Goal: Information Seeking & Learning: Learn about a topic

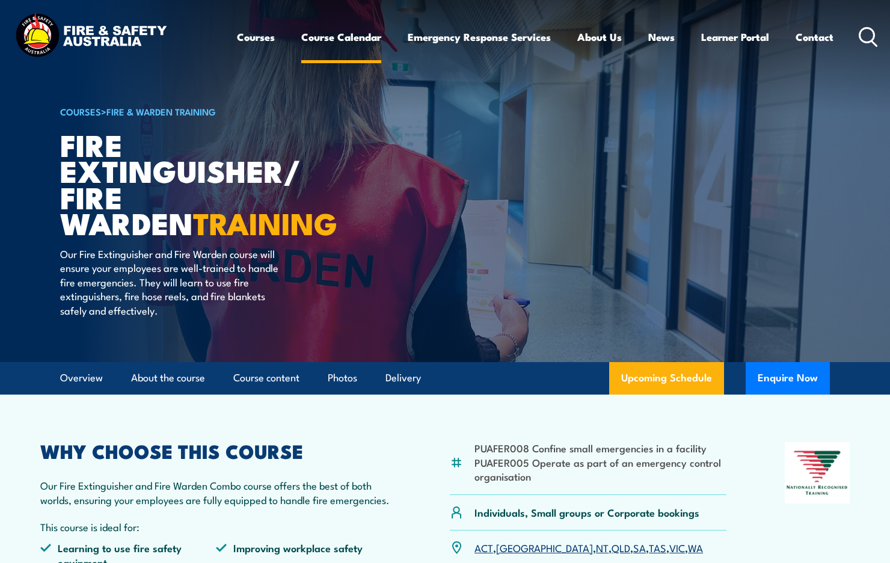
click at [324, 41] on link "Course Calendar" at bounding box center [341, 37] width 80 height 32
click at [334, 30] on link "Course Calendar" at bounding box center [341, 37] width 80 height 32
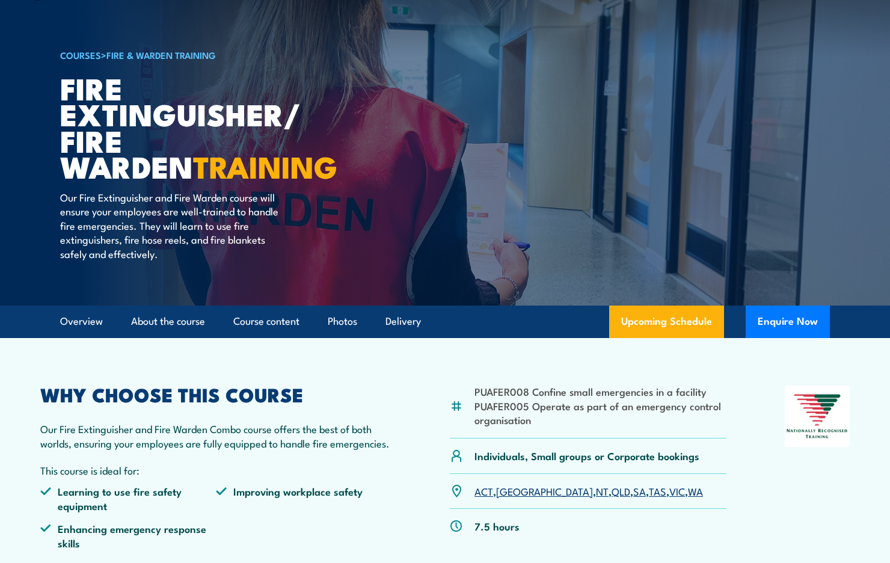
scroll to position [120, 0]
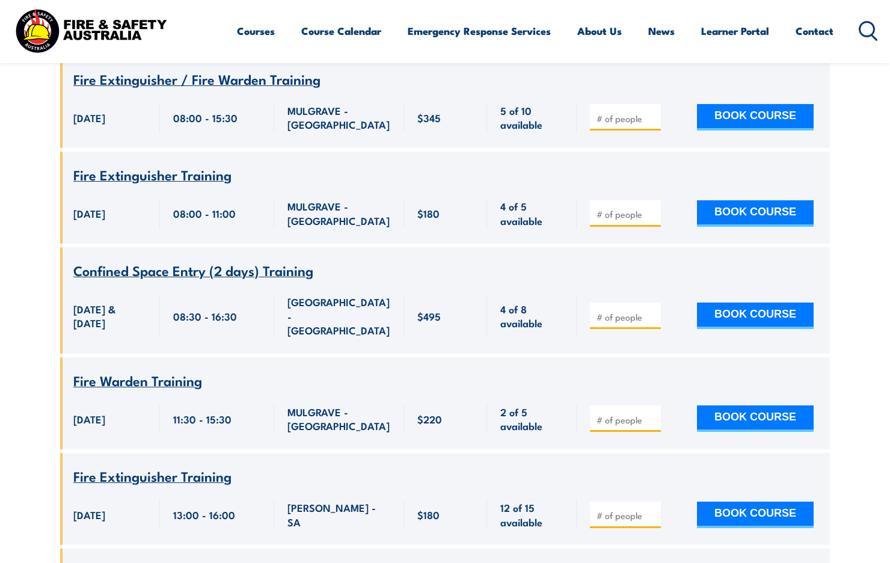
scroll to position [2105, 0]
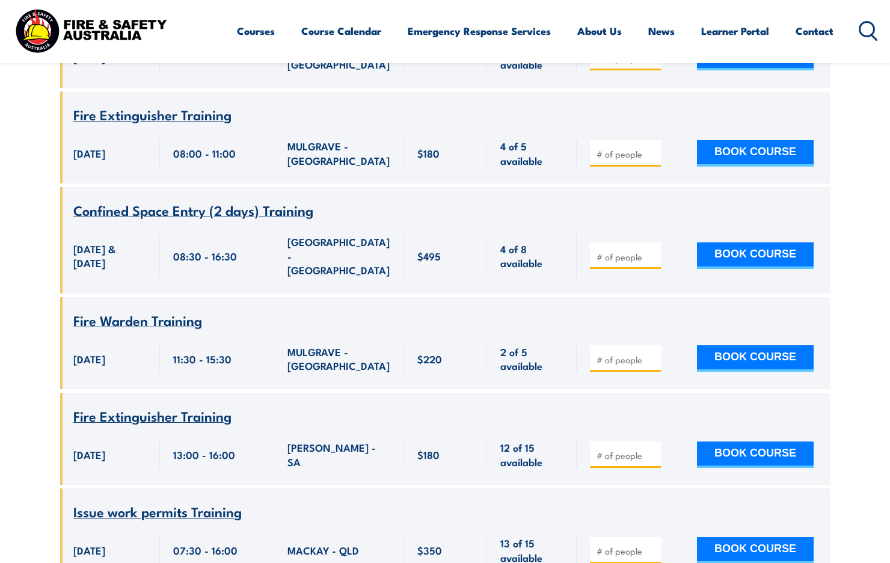
click at [150, 405] on span "Fire Extinguisher Training" at bounding box center [152, 415] width 158 height 20
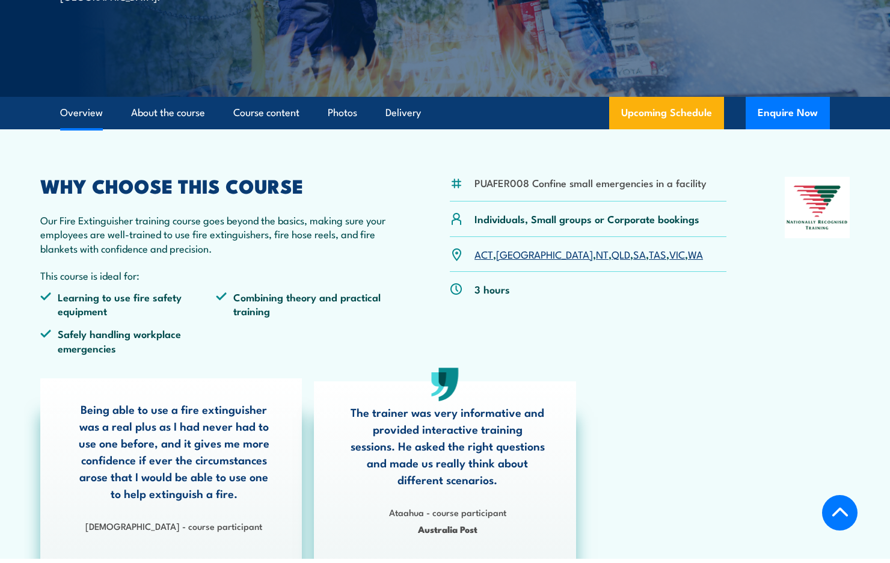
scroll to position [241, 0]
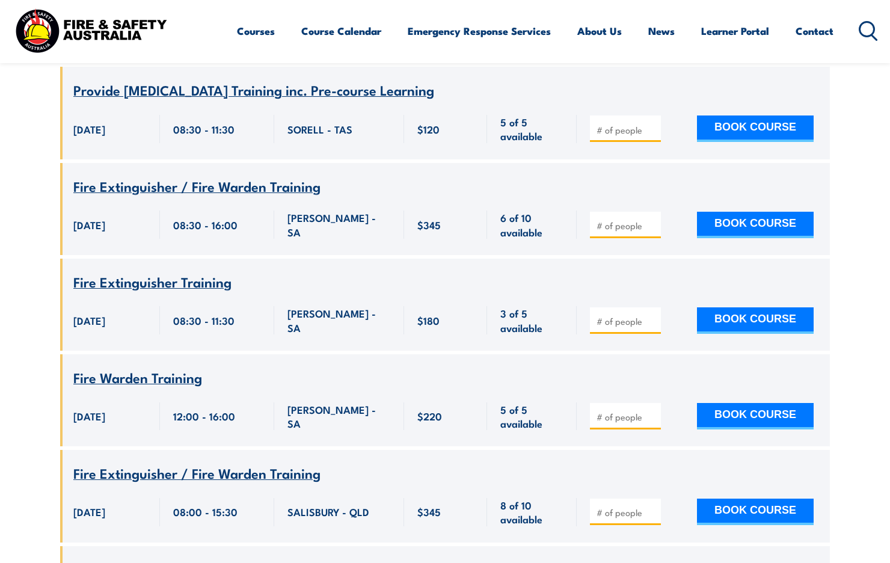
scroll to position [4932, 0]
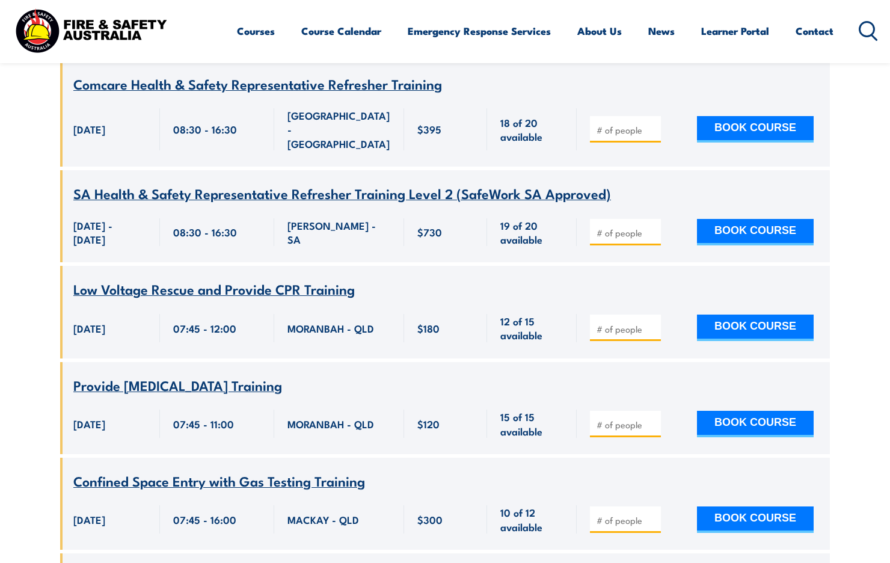
scroll to position [5714, 0]
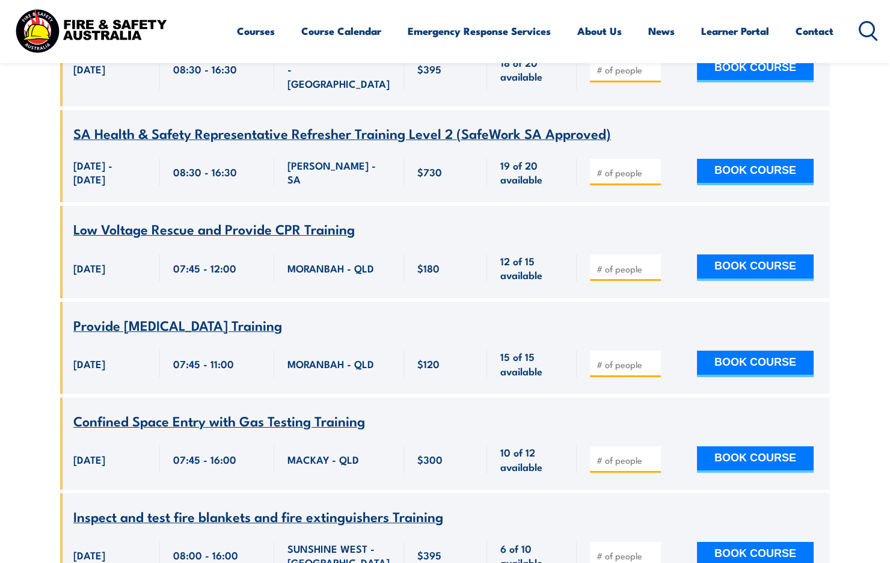
click at [230, 506] on span "Inspect and test fire blankets and fire extinguishers Training" at bounding box center [258, 516] width 370 height 20
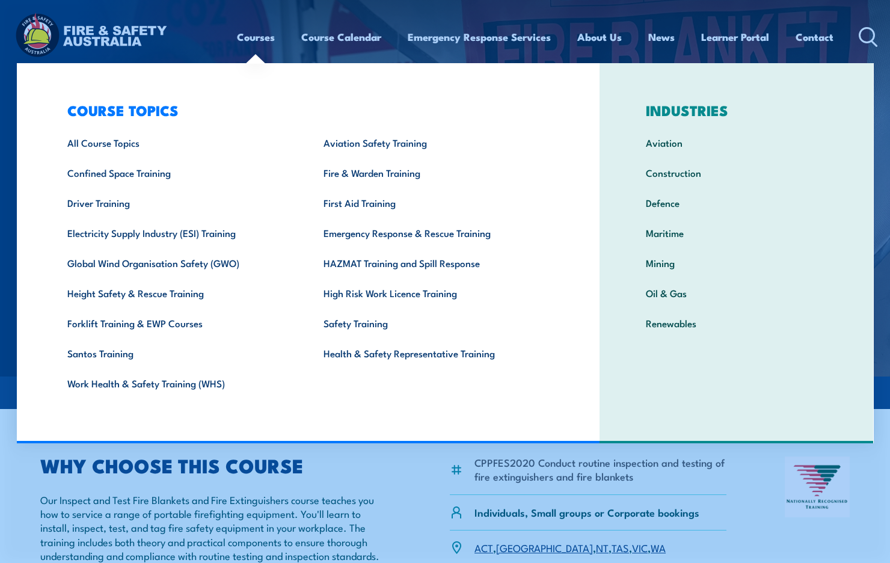
click at [251, 41] on link "Courses" at bounding box center [256, 37] width 38 height 32
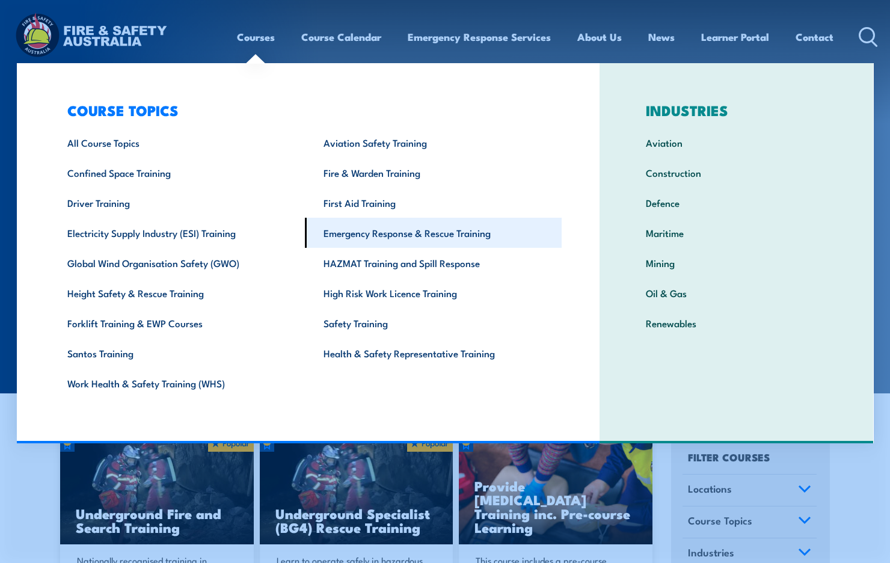
click at [381, 232] on link "Emergency Response & Rescue Training" at bounding box center [433, 233] width 257 height 30
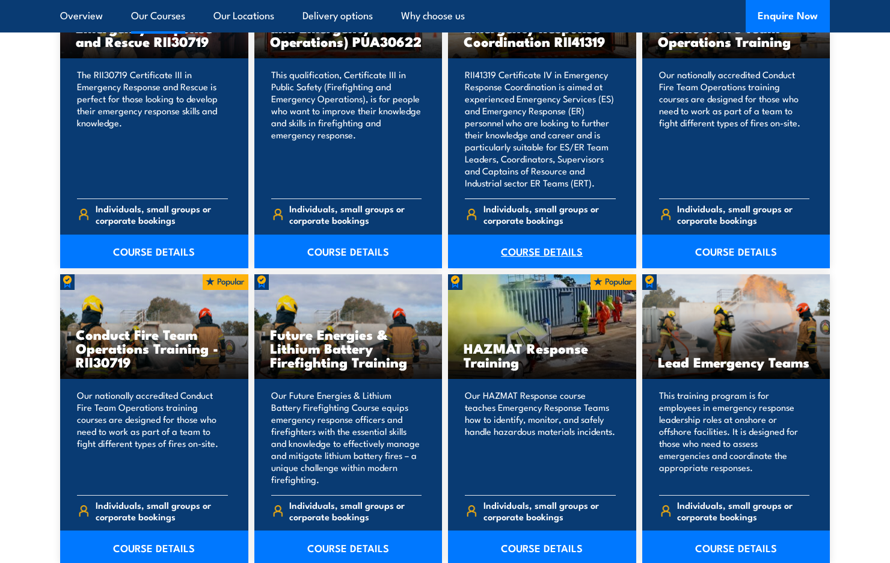
scroll to position [1143, 0]
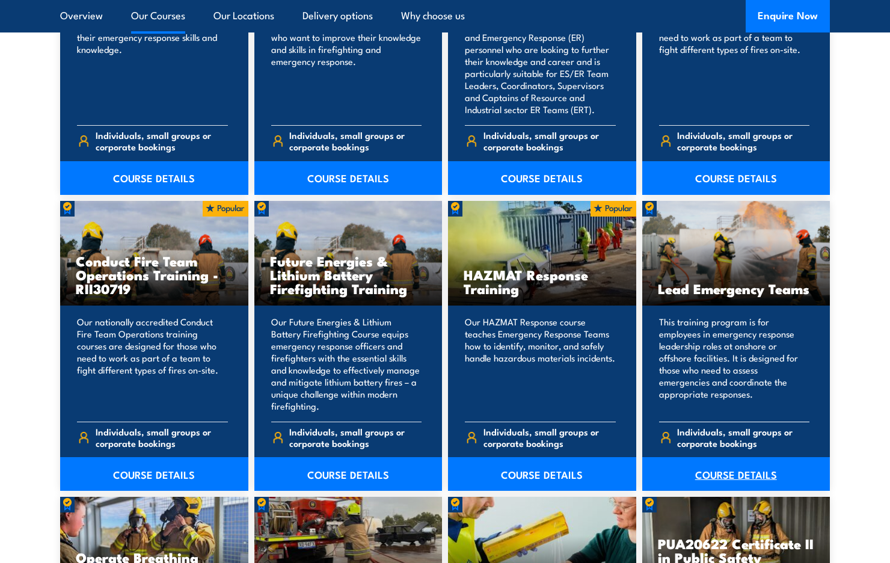
click at [723, 469] on link "COURSE DETAILS" at bounding box center [736, 474] width 188 height 34
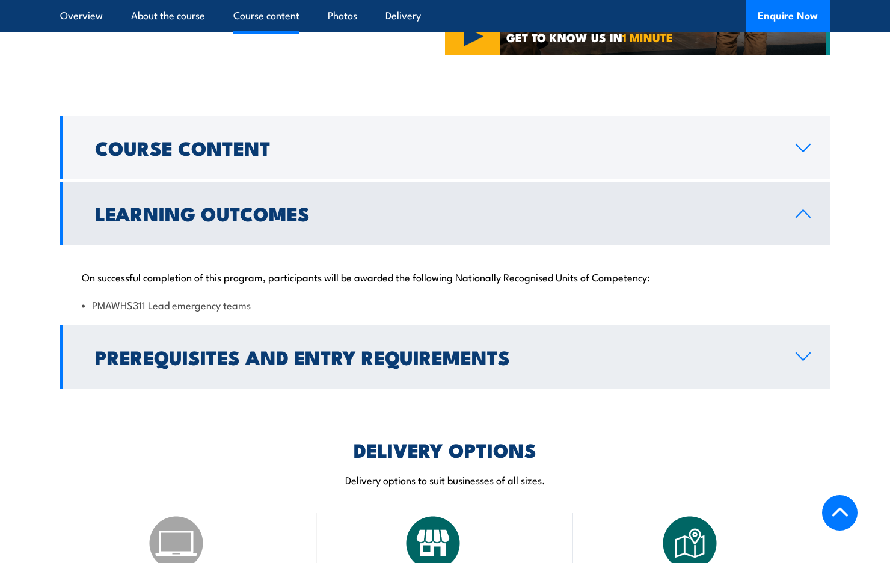
click at [345, 365] on h2 "Prerequisites and Entry Requirements" at bounding box center [435, 356] width 681 height 17
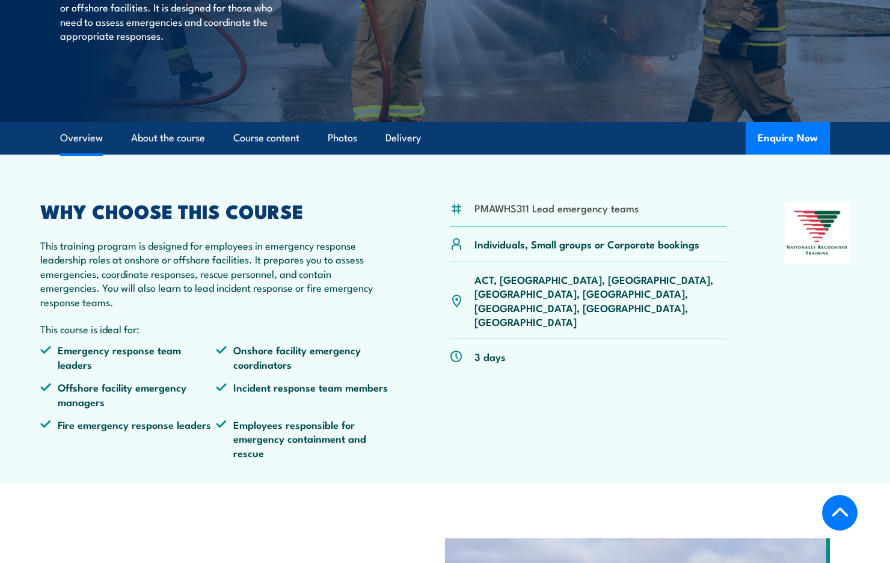
scroll to position [180, 0]
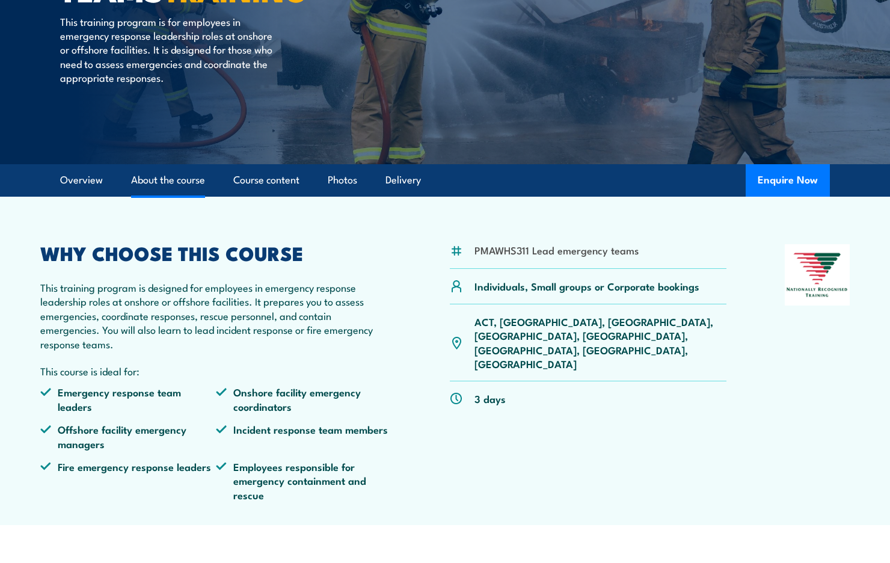
click at [185, 184] on link "About the course" at bounding box center [168, 180] width 74 height 32
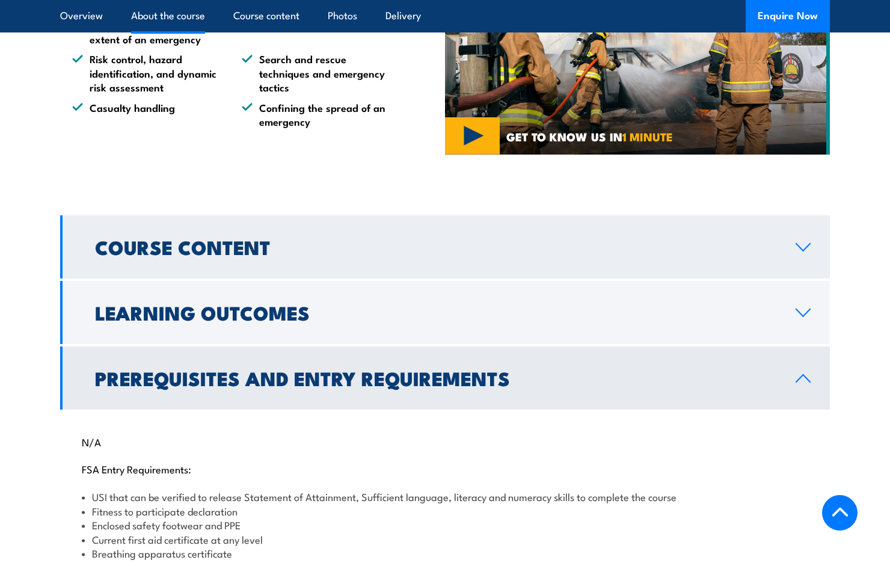
click at [233, 246] on h2 "Course Content" at bounding box center [435, 246] width 681 height 17
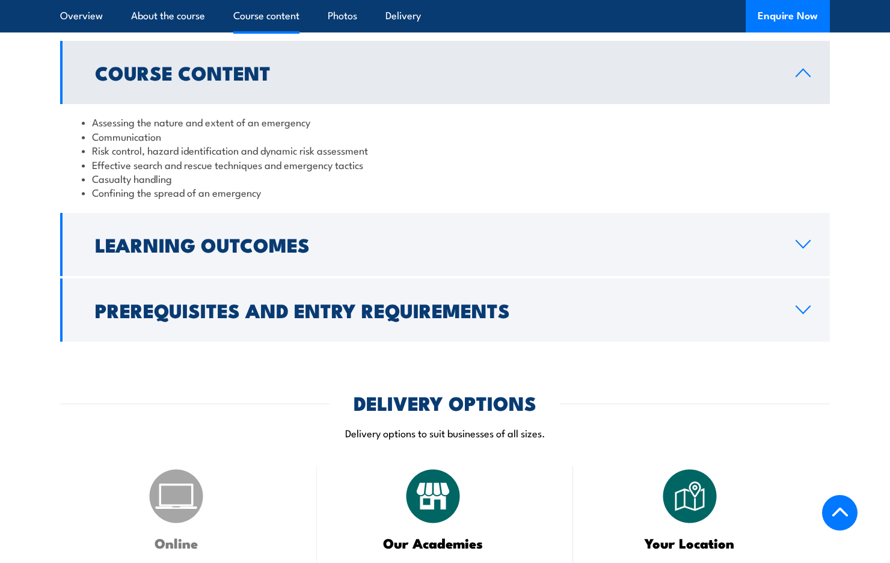
scroll to position [1043, 0]
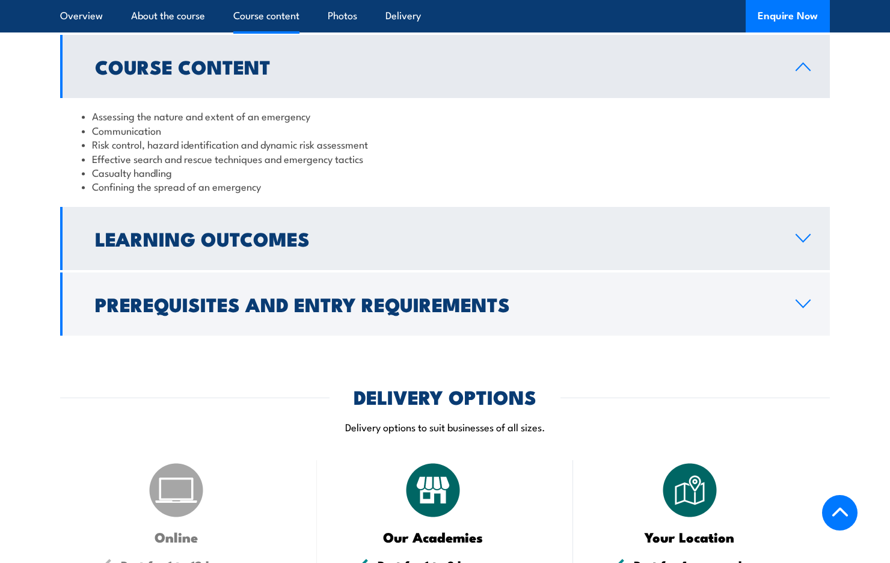
click at [255, 242] on h2 "Learning Outcomes" at bounding box center [435, 238] width 681 height 17
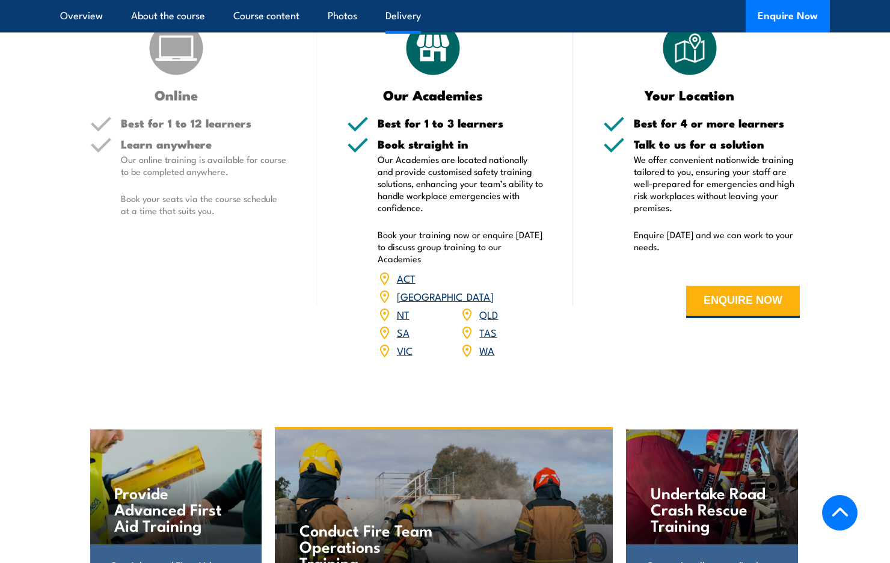
scroll to position [1464, 0]
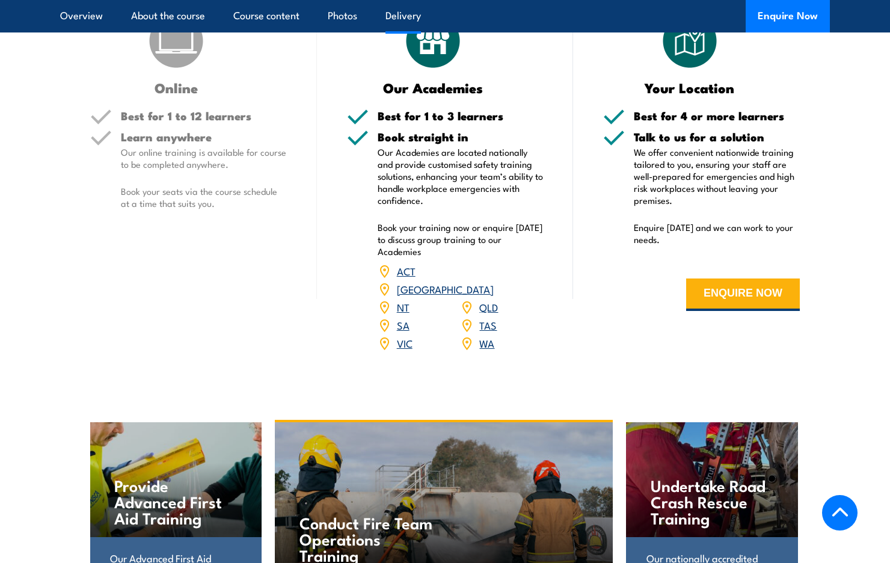
click at [484, 300] on link "QLD" at bounding box center [488, 307] width 19 height 14
click at [488, 300] on link "QLD" at bounding box center [488, 307] width 19 height 14
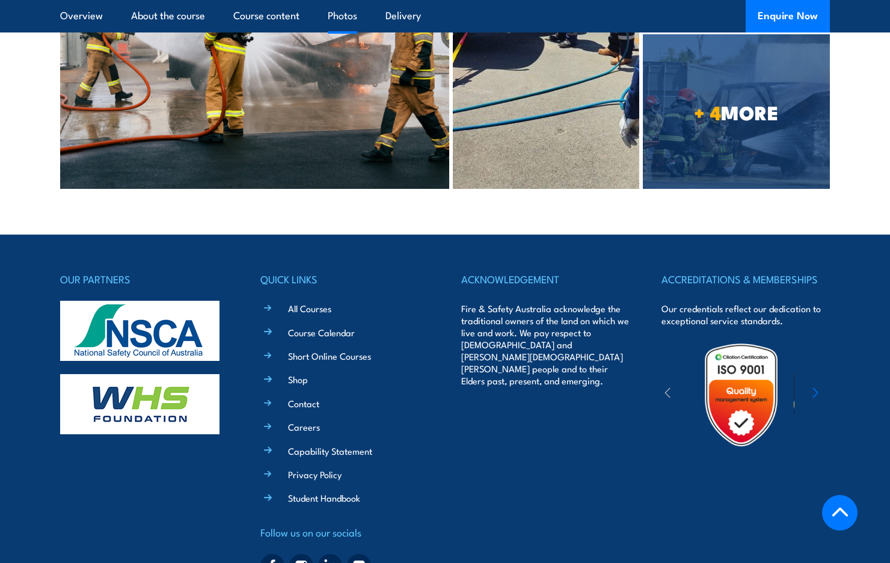
scroll to position [2383, 0]
